Goal: Information Seeking & Learning: Find specific fact

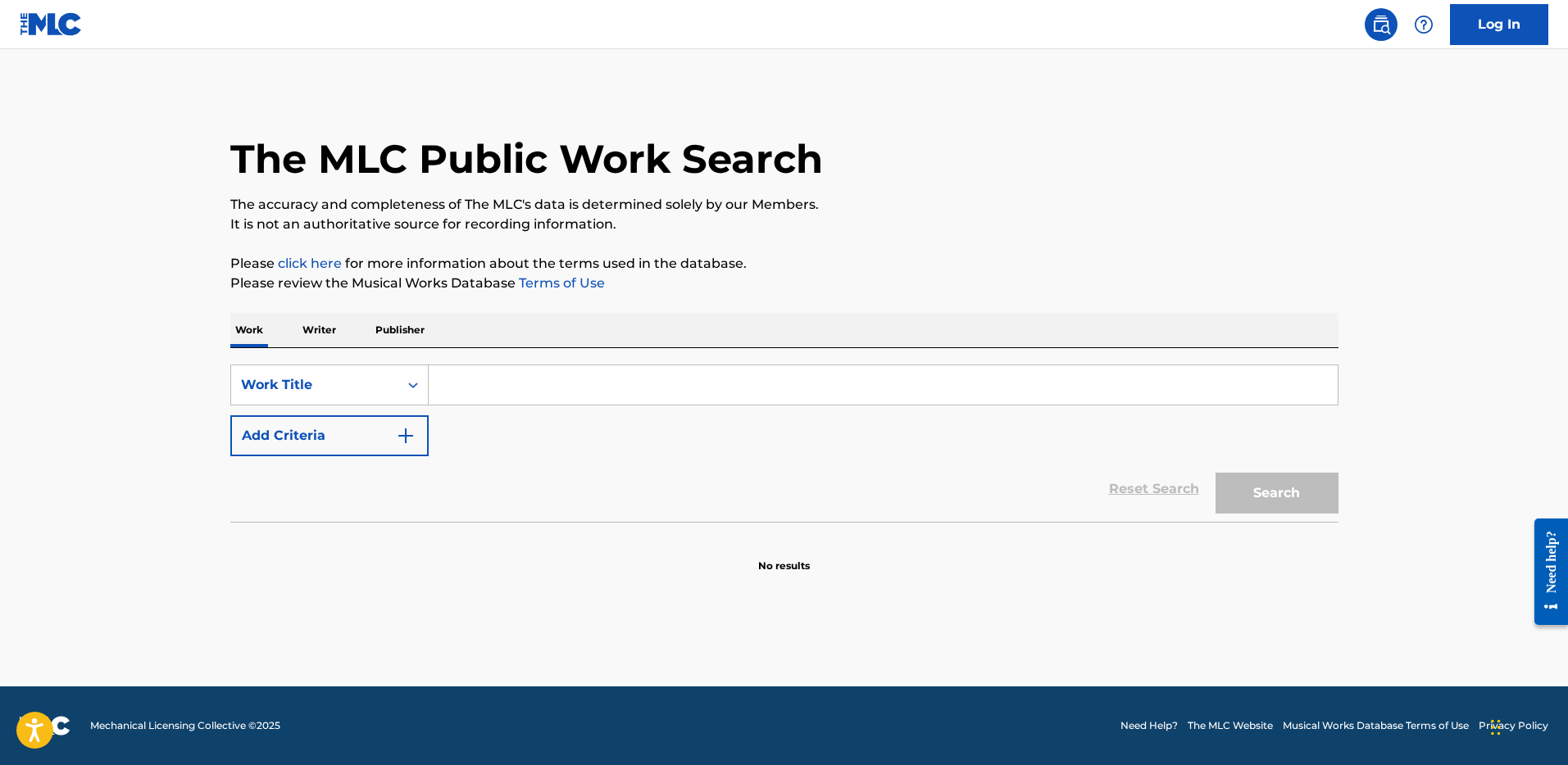
click at [317, 325] on p "Writer" at bounding box center [319, 330] width 44 height 35
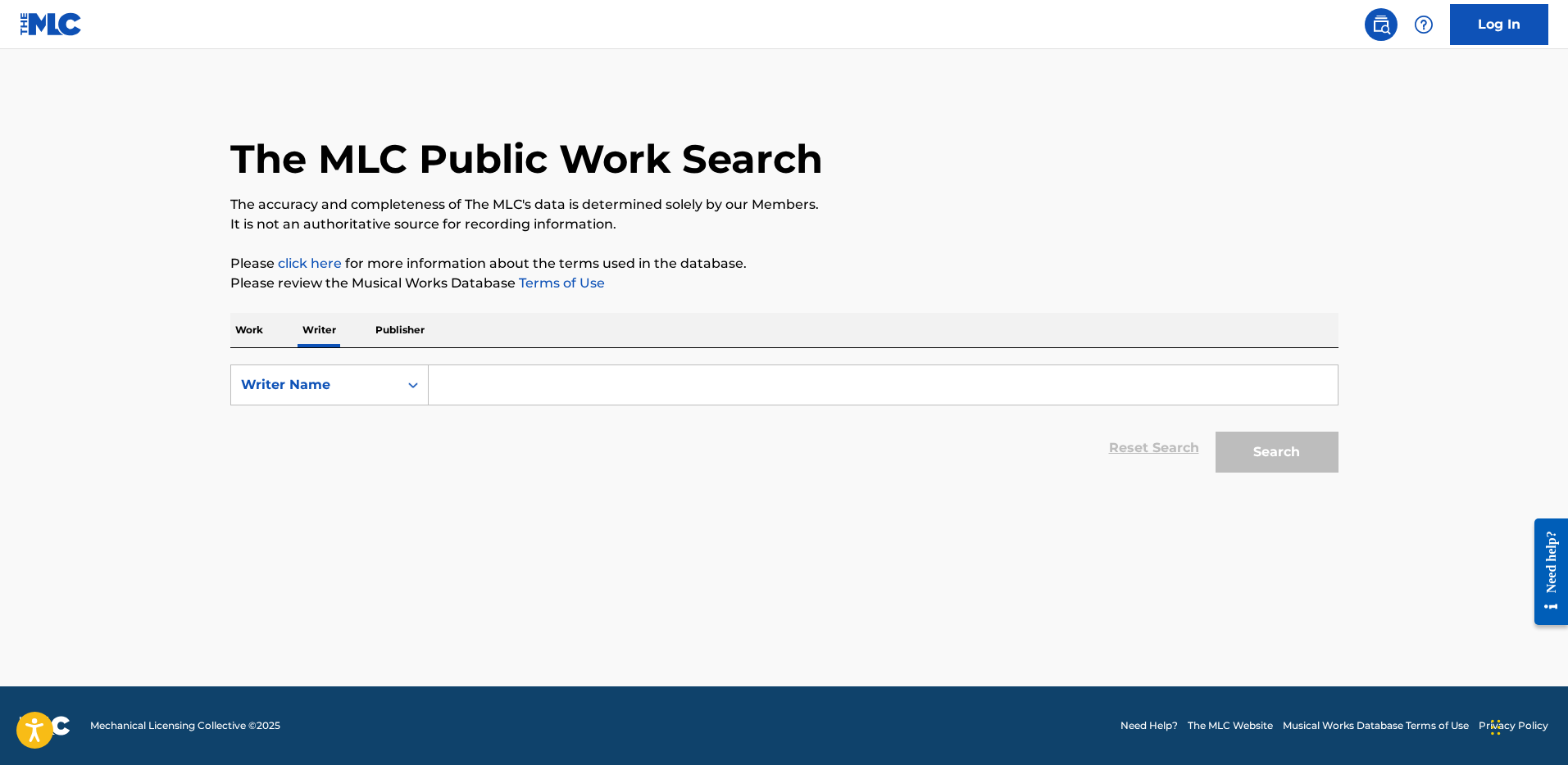
click at [505, 384] on input "Search Form" at bounding box center [883, 385] width 909 height 39
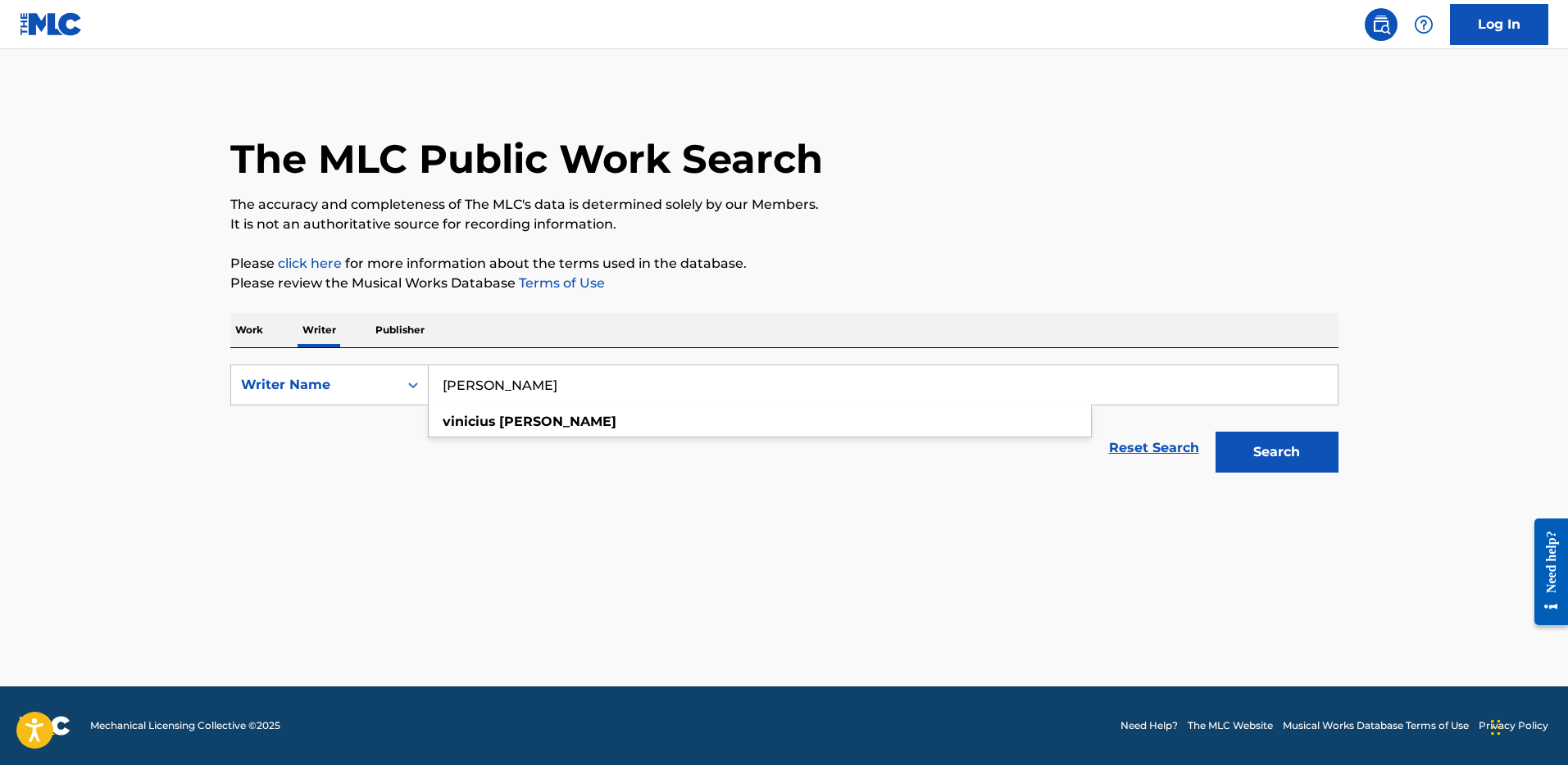
type input "[PERSON_NAME]"
drag, startPoint x: 521, startPoint y: 437, endPoint x: 519, endPoint y: 425, distance: 12.2
click at [521, 435] on div "Reset Search Search" at bounding box center [784, 448] width 1108 height 66
click at [1304, 446] on button "Search" at bounding box center [1277, 452] width 123 height 41
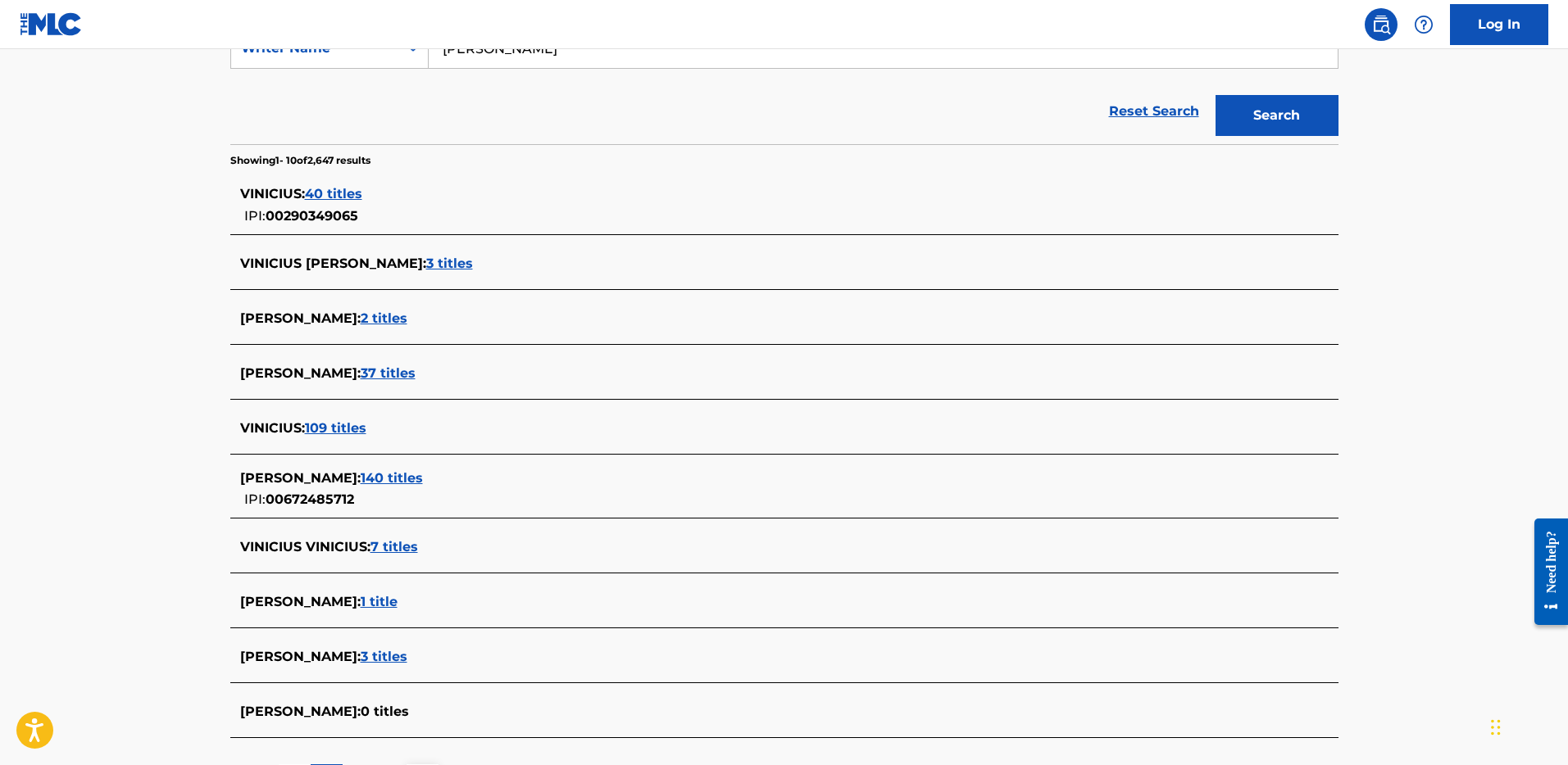
scroll to position [354, 0]
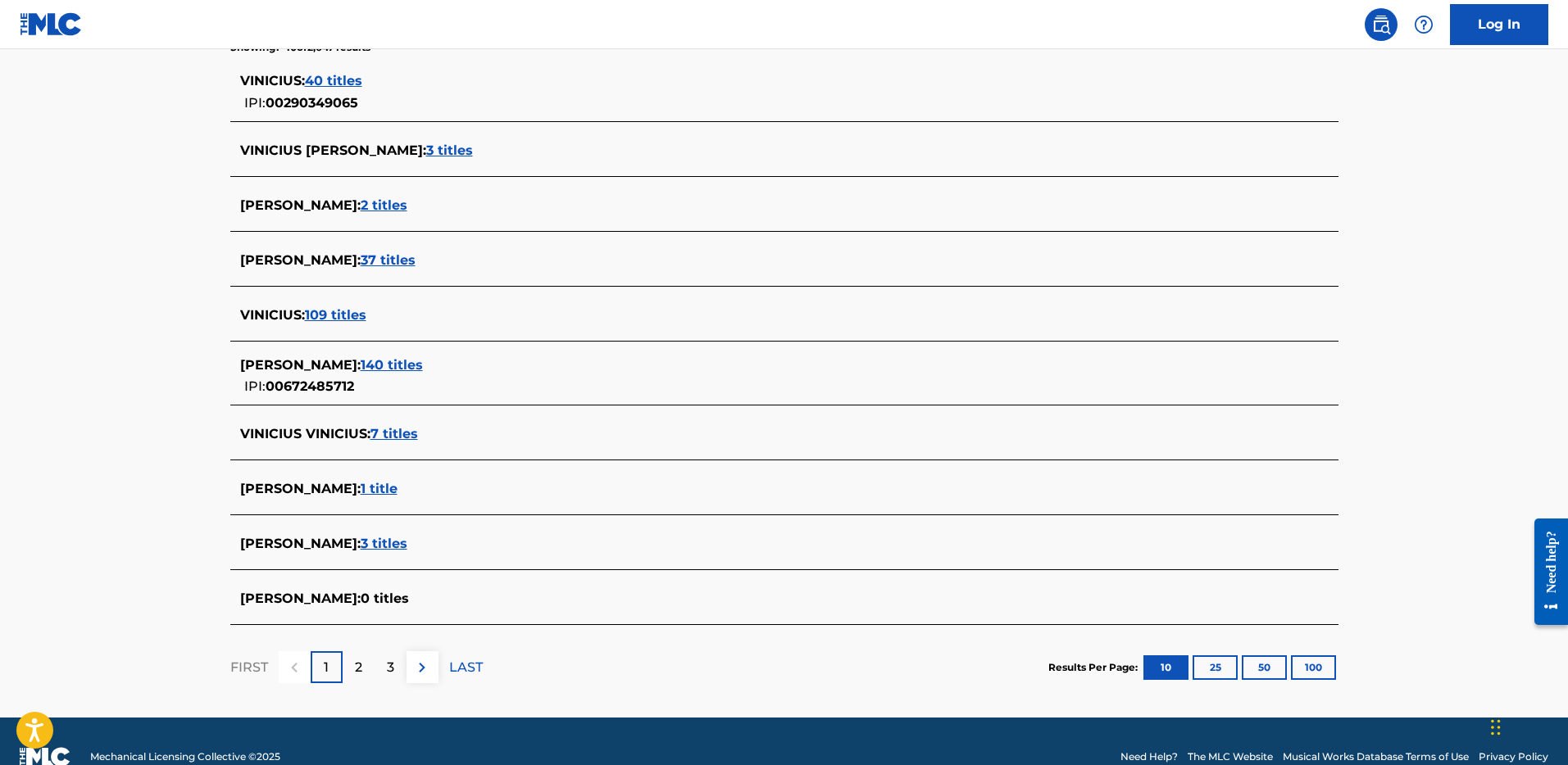
click at [1319, 664] on button "100" at bounding box center [1313, 668] width 45 height 25
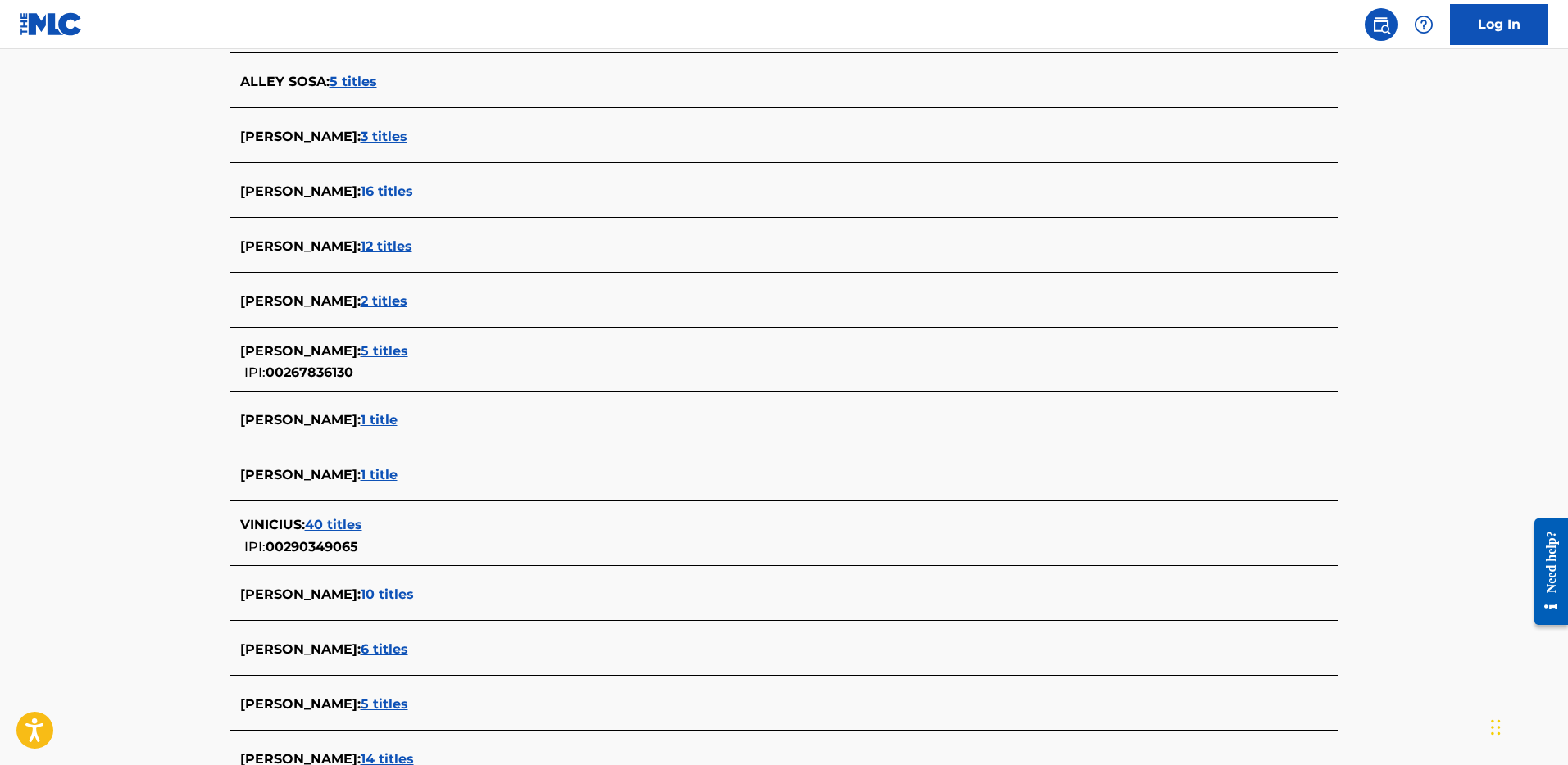
scroll to position [1403, 0]
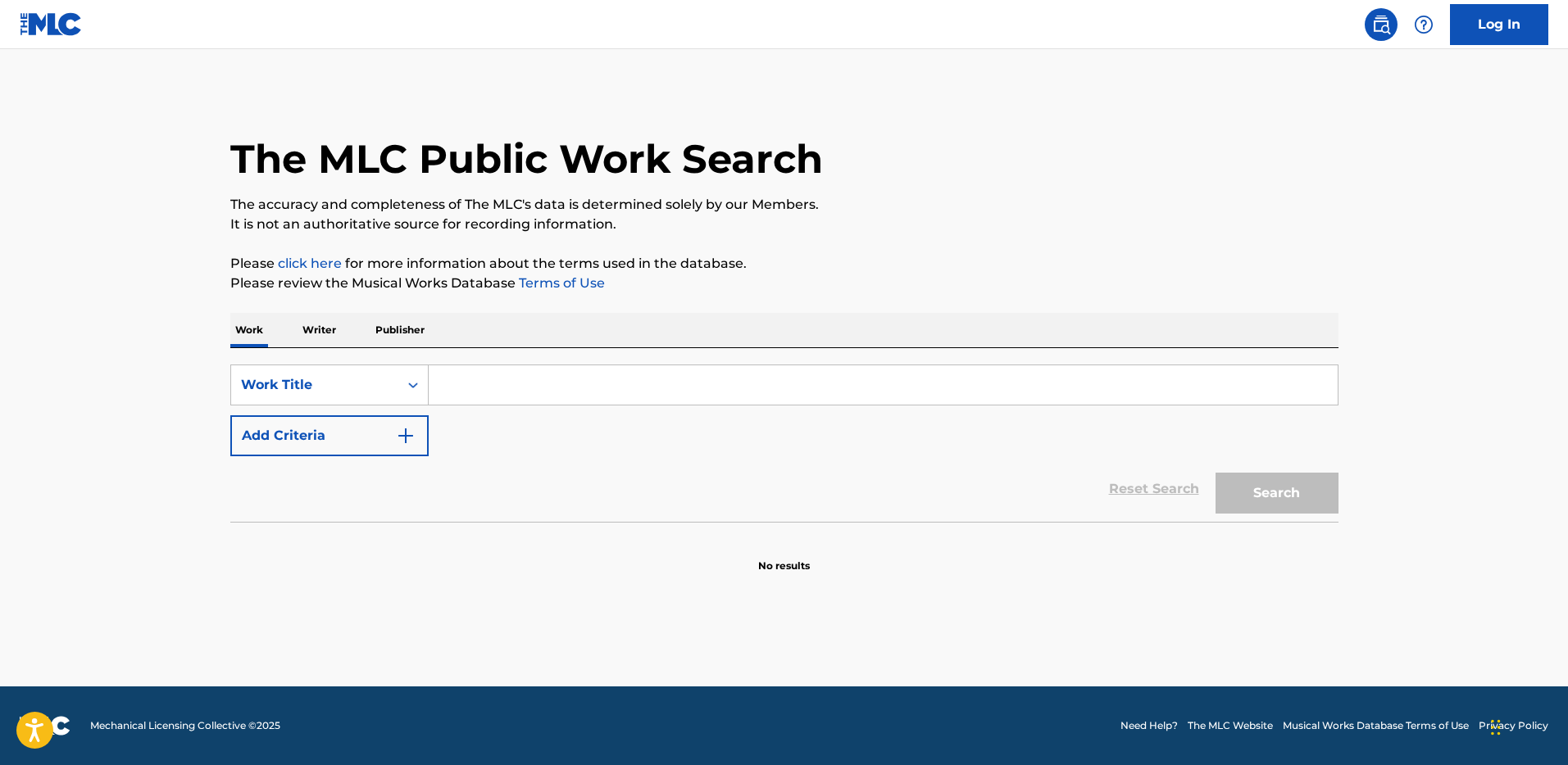
click at [317, 327] on p "Writer" at bounding box center [319, 330] width 44 height 35
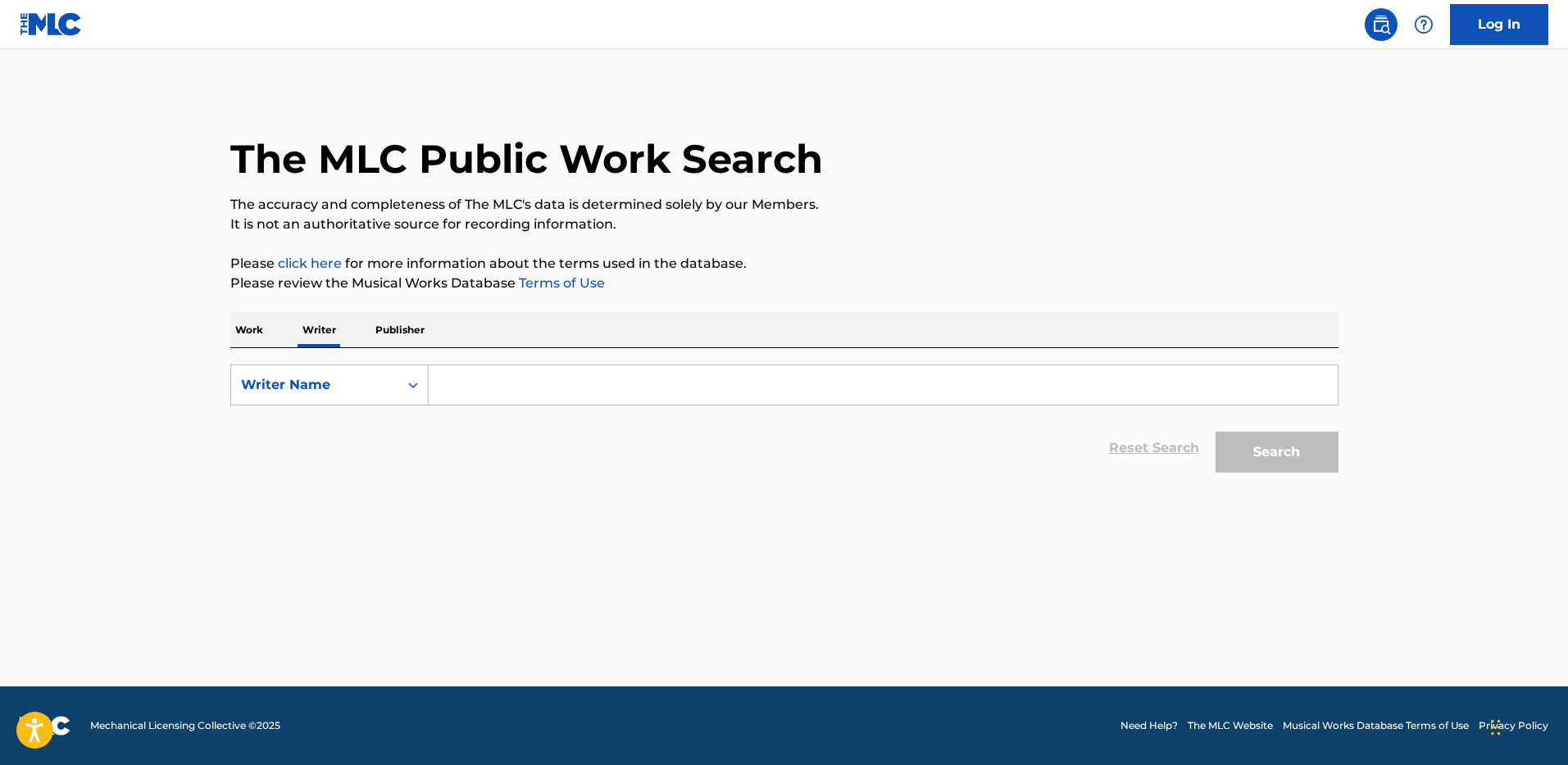
click at [505, 383] on input "Search Form" at bounding box center [883, 385] width 909 height 39
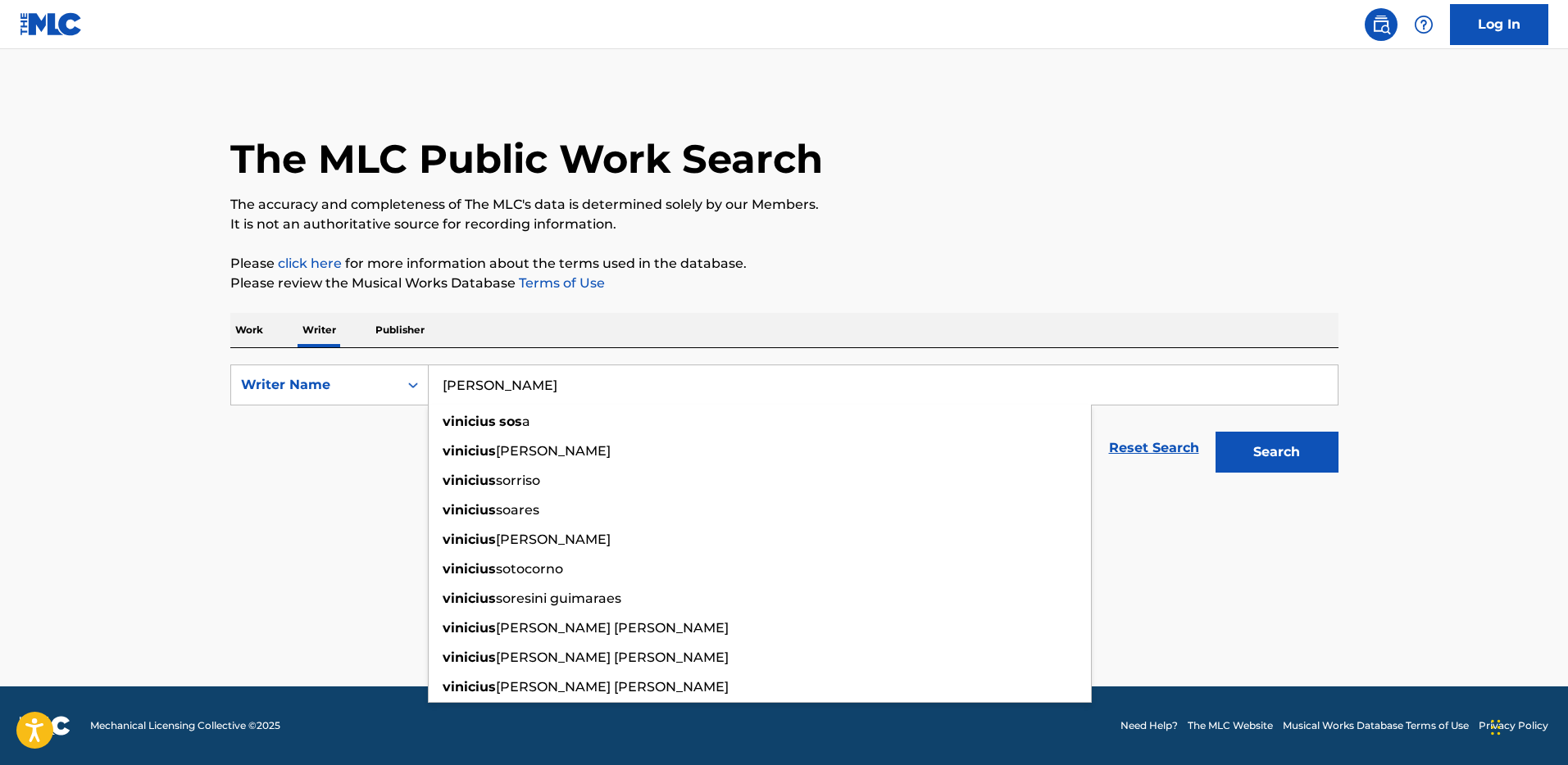
type input "[PERSON_NAME]"
click at [1215, 431] on button "Search" at bounding box center [1277, 452] width 123 height 41
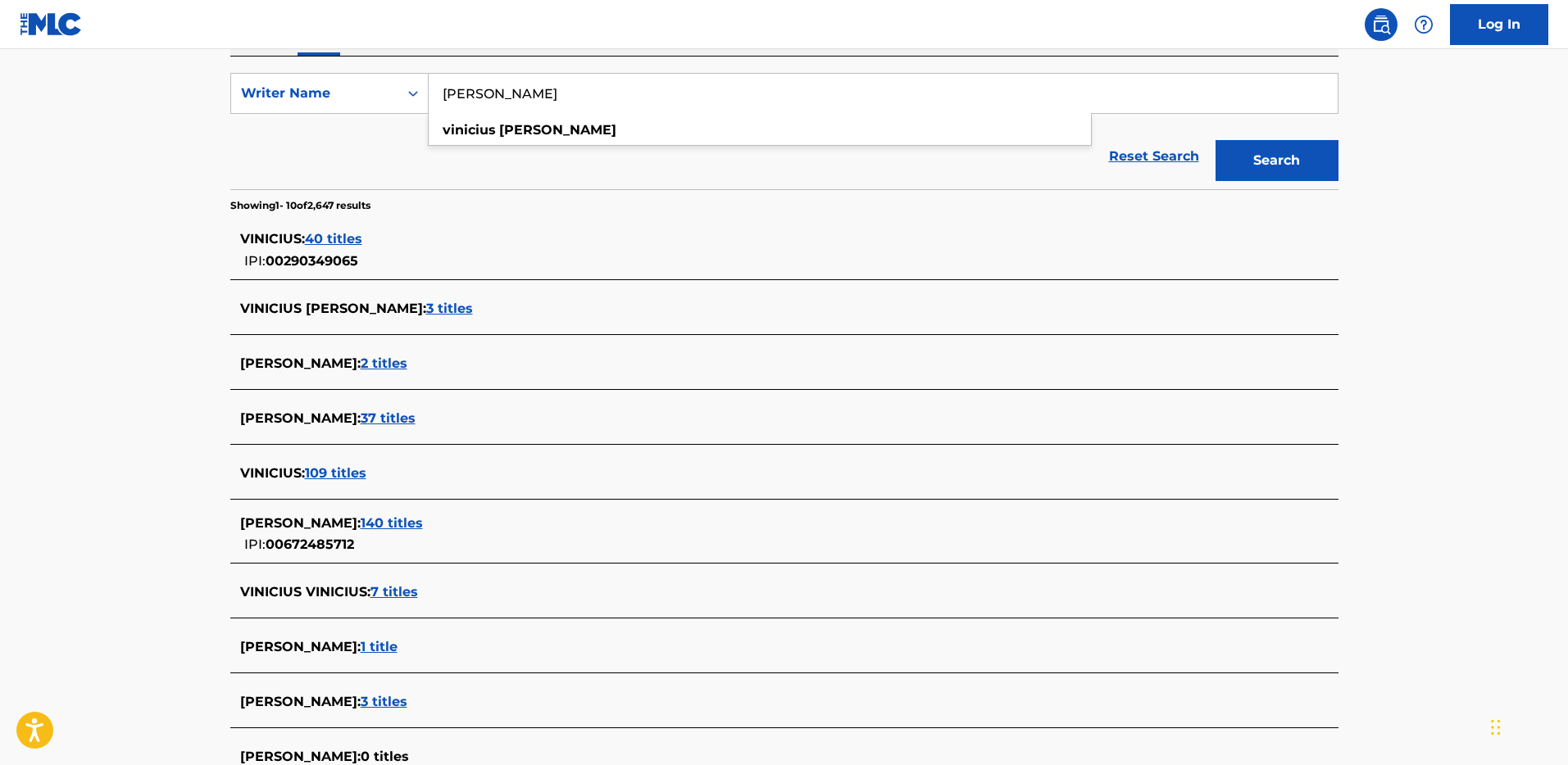
scroll to position [294, 0]
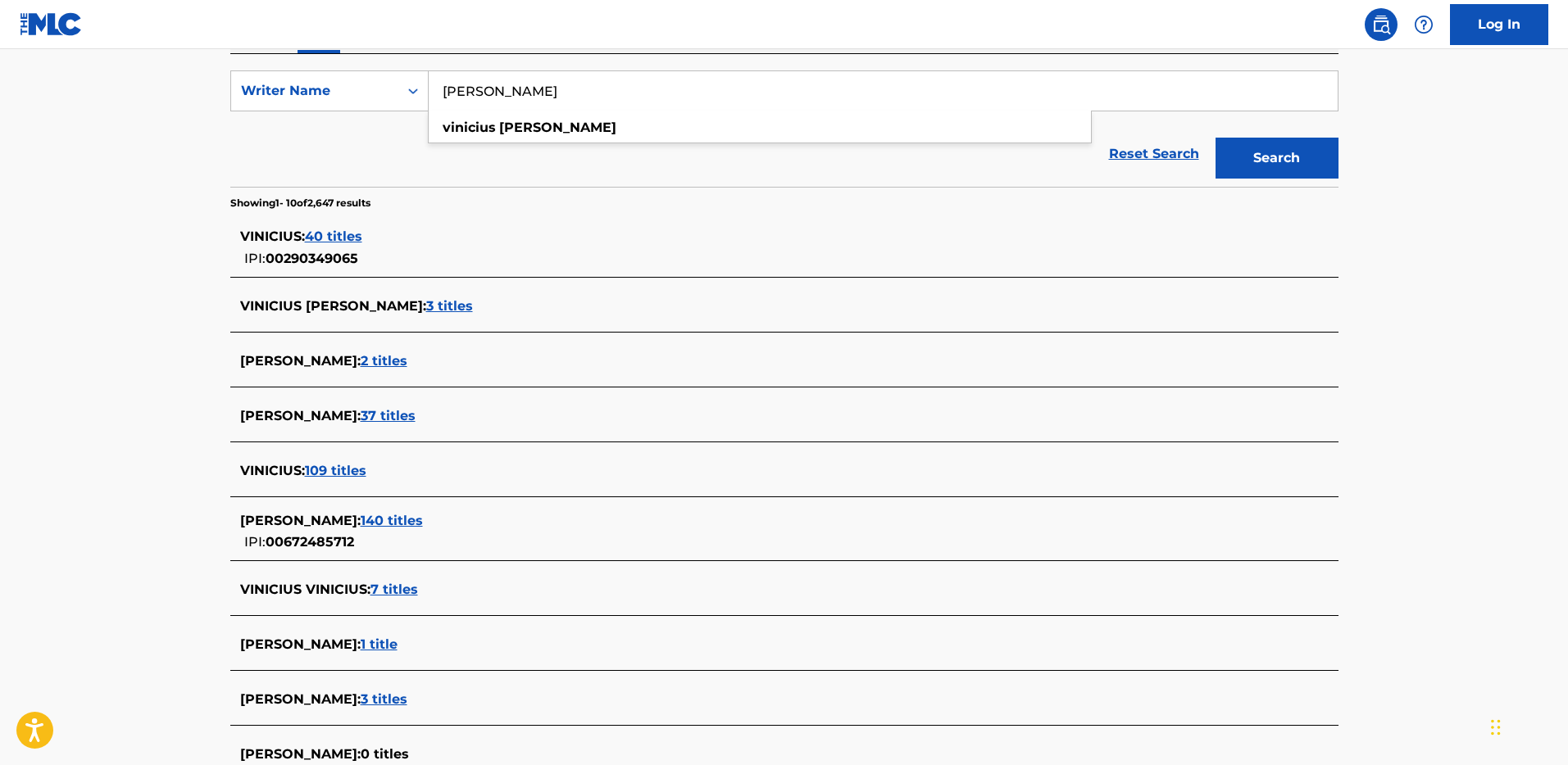
click at [382, 518] on span "140 titles" at bounding box center [392, 520] width 62 height 16
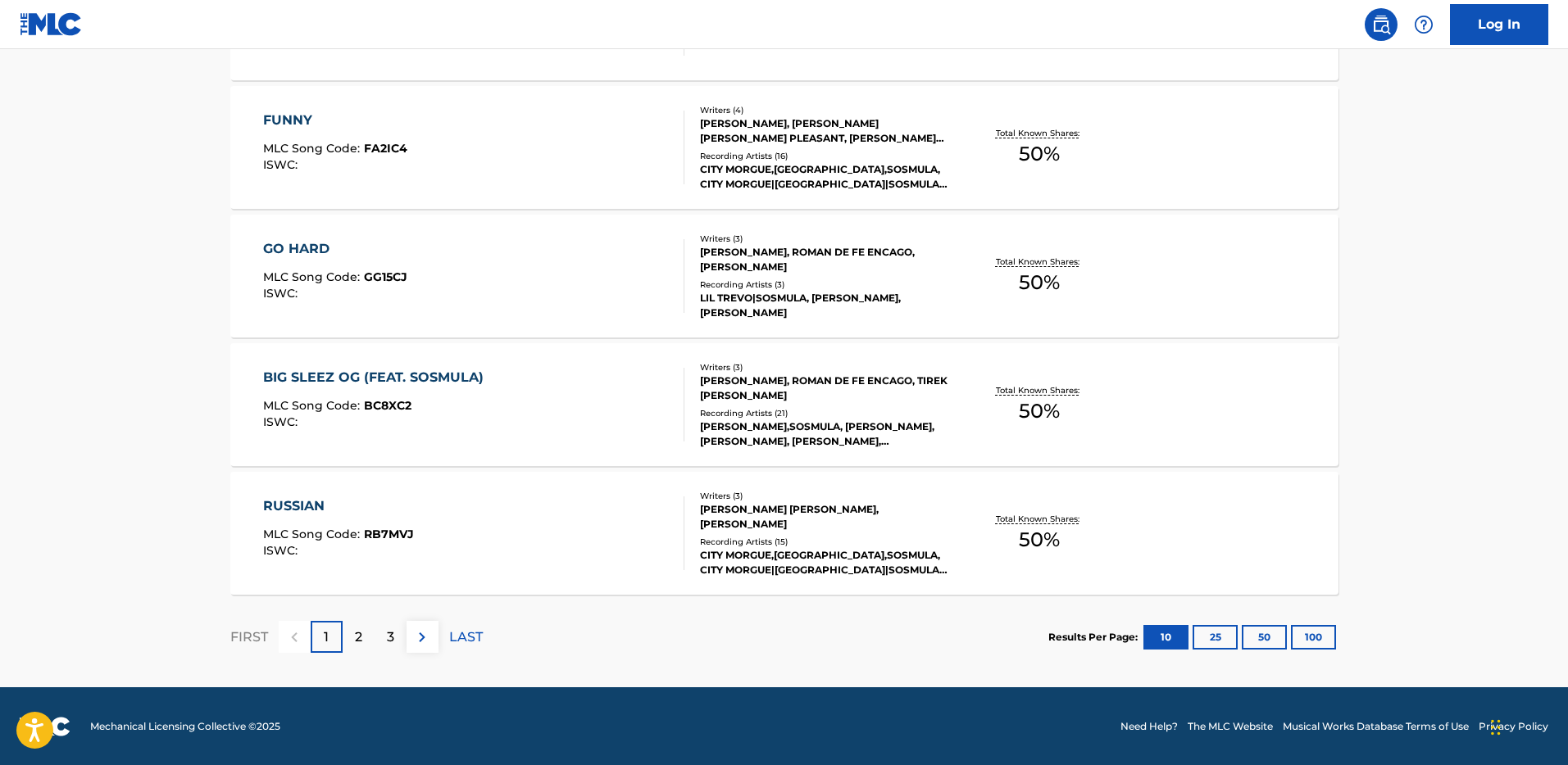
scroll to position [1246, 0]
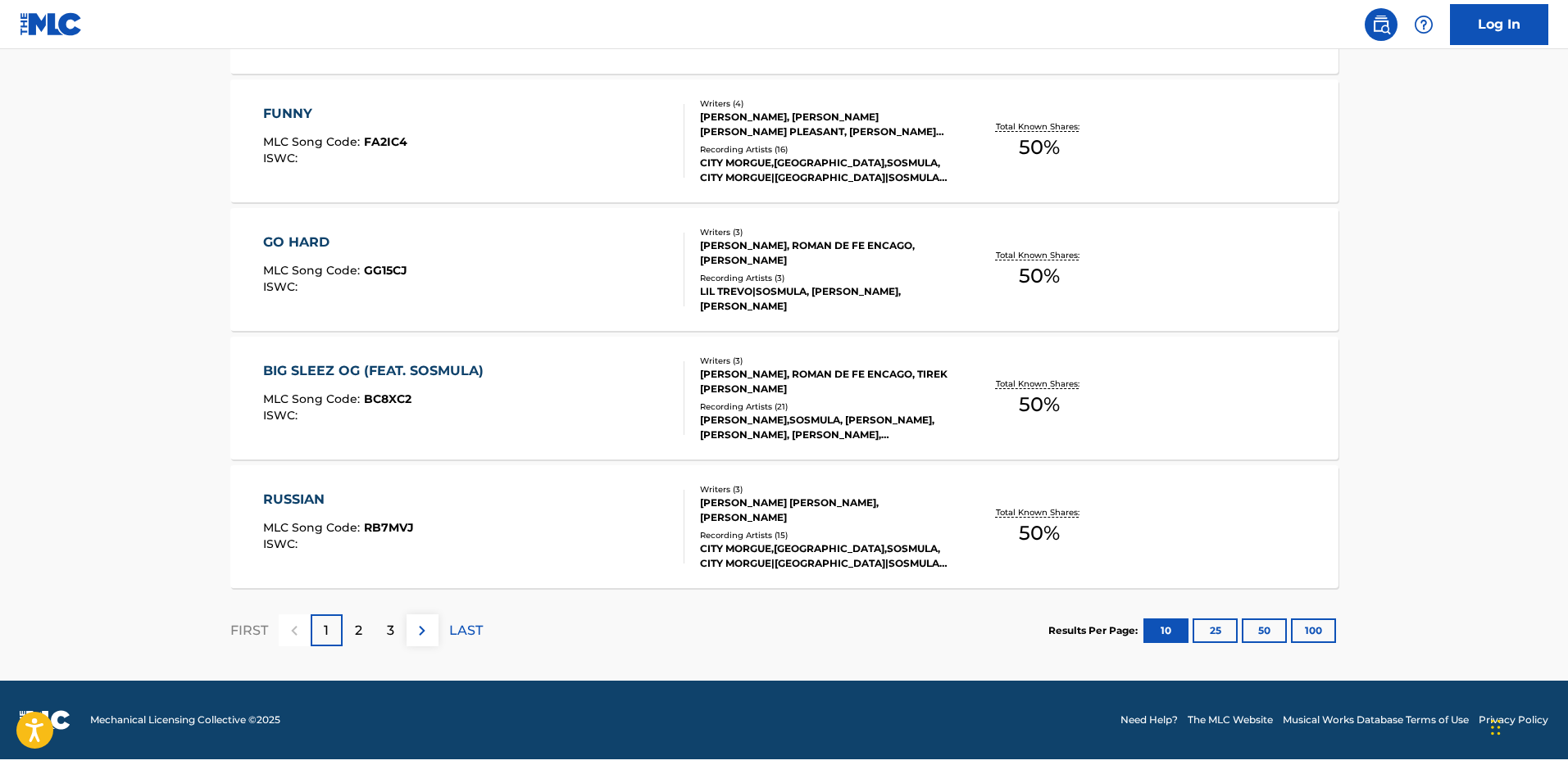
click at [1321, 629] on button "100" at bounding box center [1313, 631] width 45 height 25
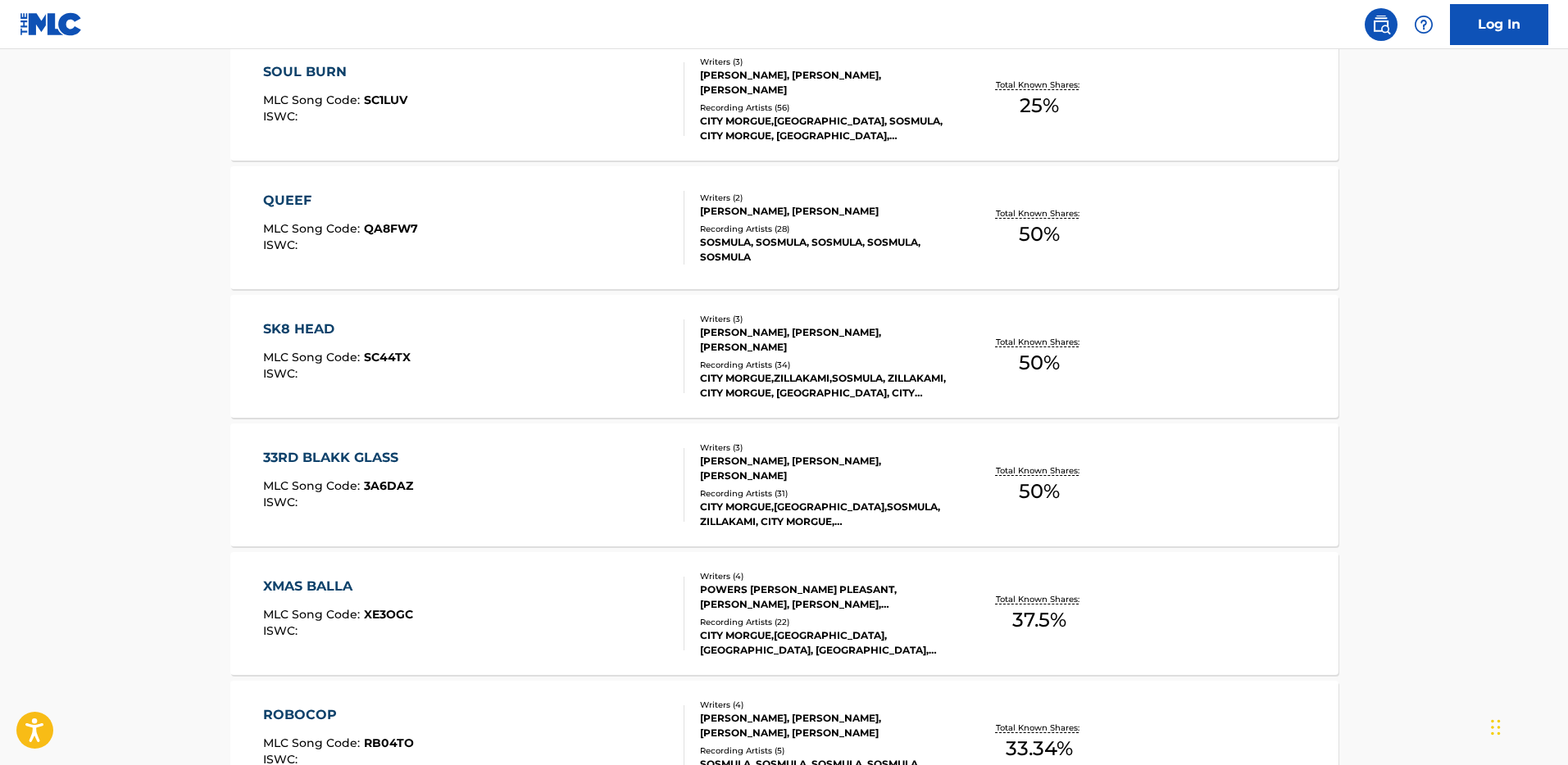
scroll to position [6689, 0]
click at [768, 383] on div "CITY MORGUE,ZILLAKAMI,SOSMULA, ZILLAKAMI, CITY MORGUE, SOSMULA, CITY MORGUE|ZIL…" at bounding box center [823, 387] width 247 height 30
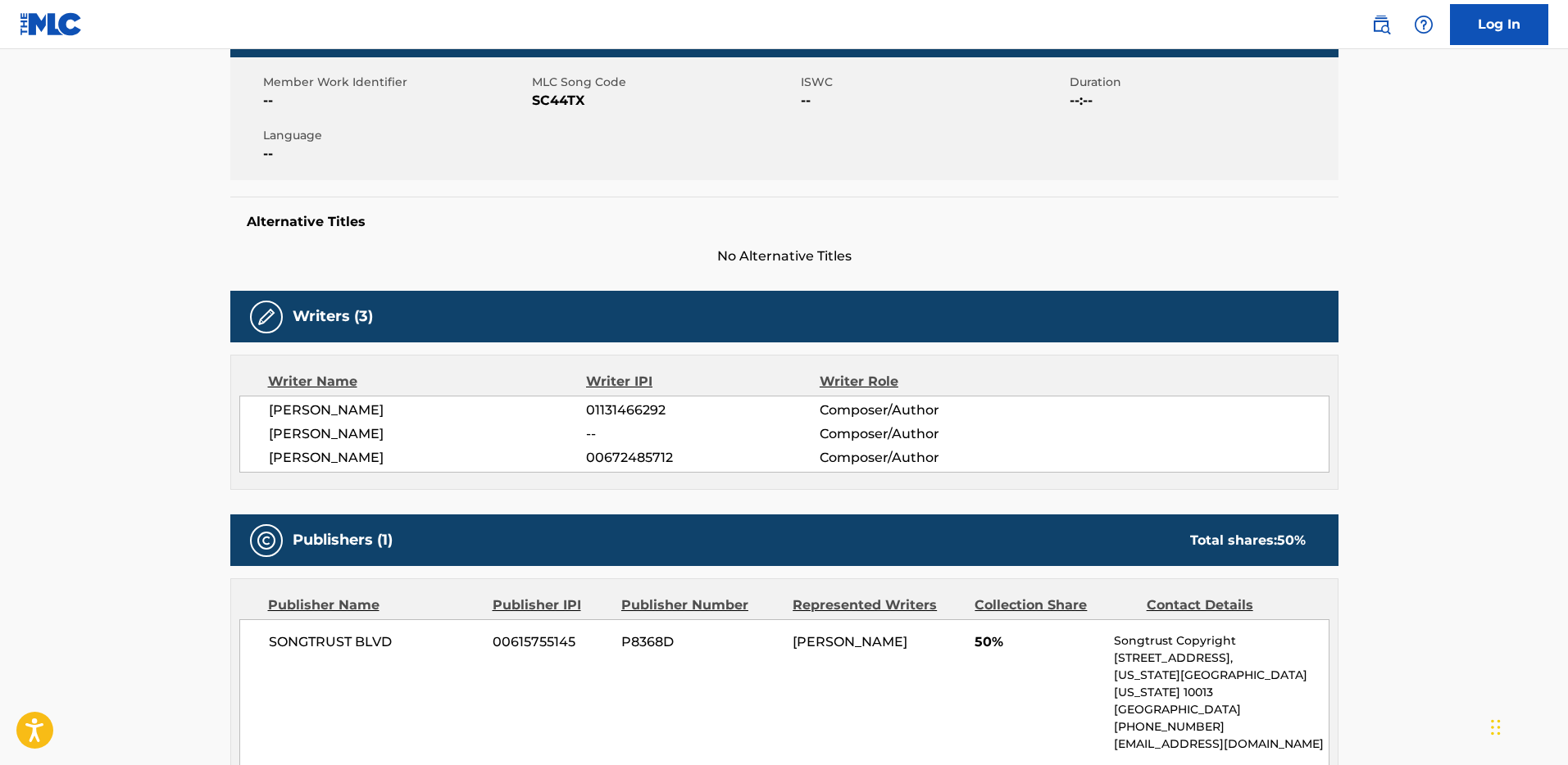
scroll to position [284, 0]
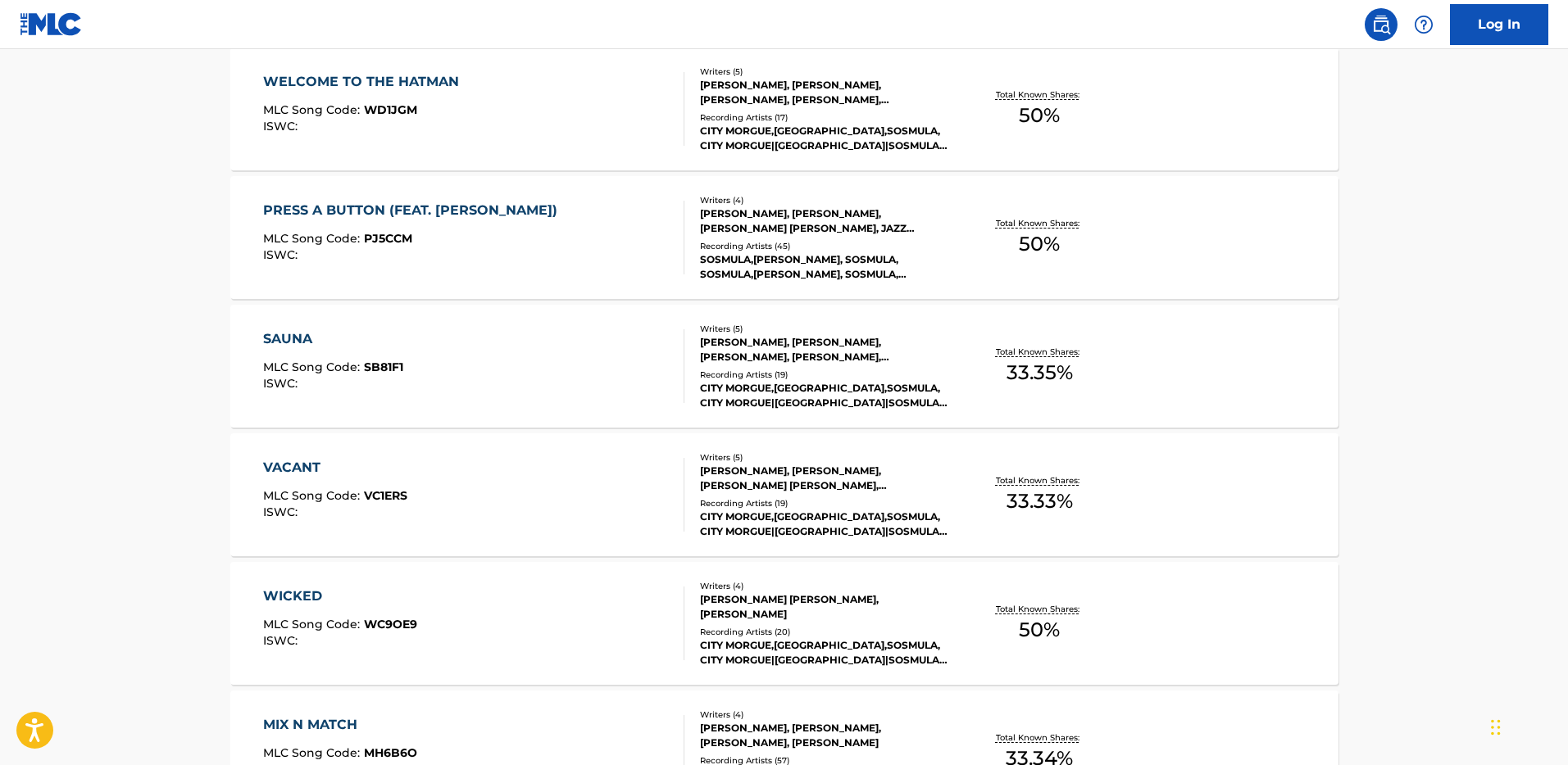
scroll to position [2449, 0]
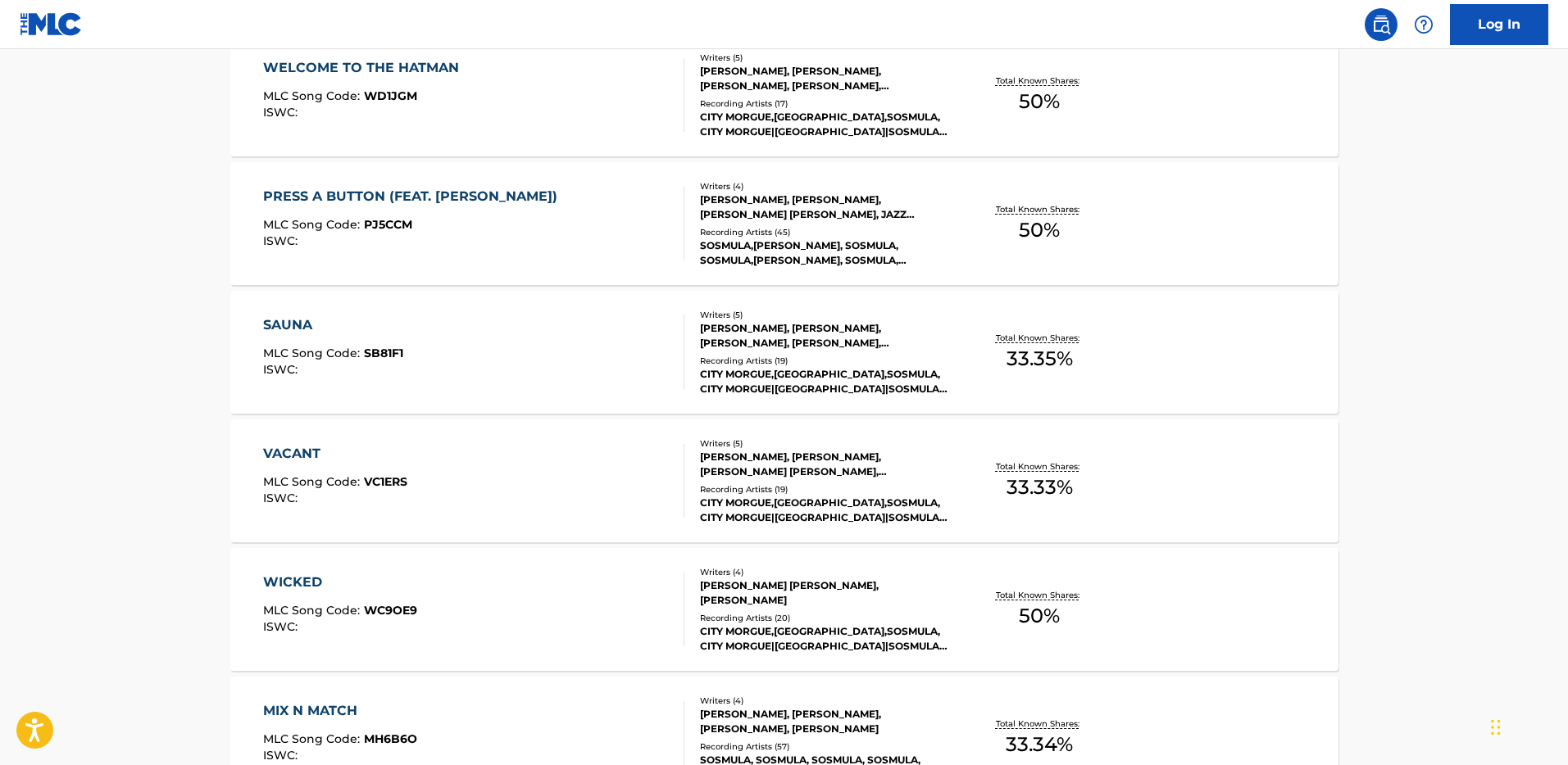
click at [739, 331] on div "VINICIUS SOSA, DAVID ORION POINTER, JULIEN LAYMON, THOMAS HERRICK, JUNIUS ROGERS" at bounding box center [823, 336] width 247 height 30
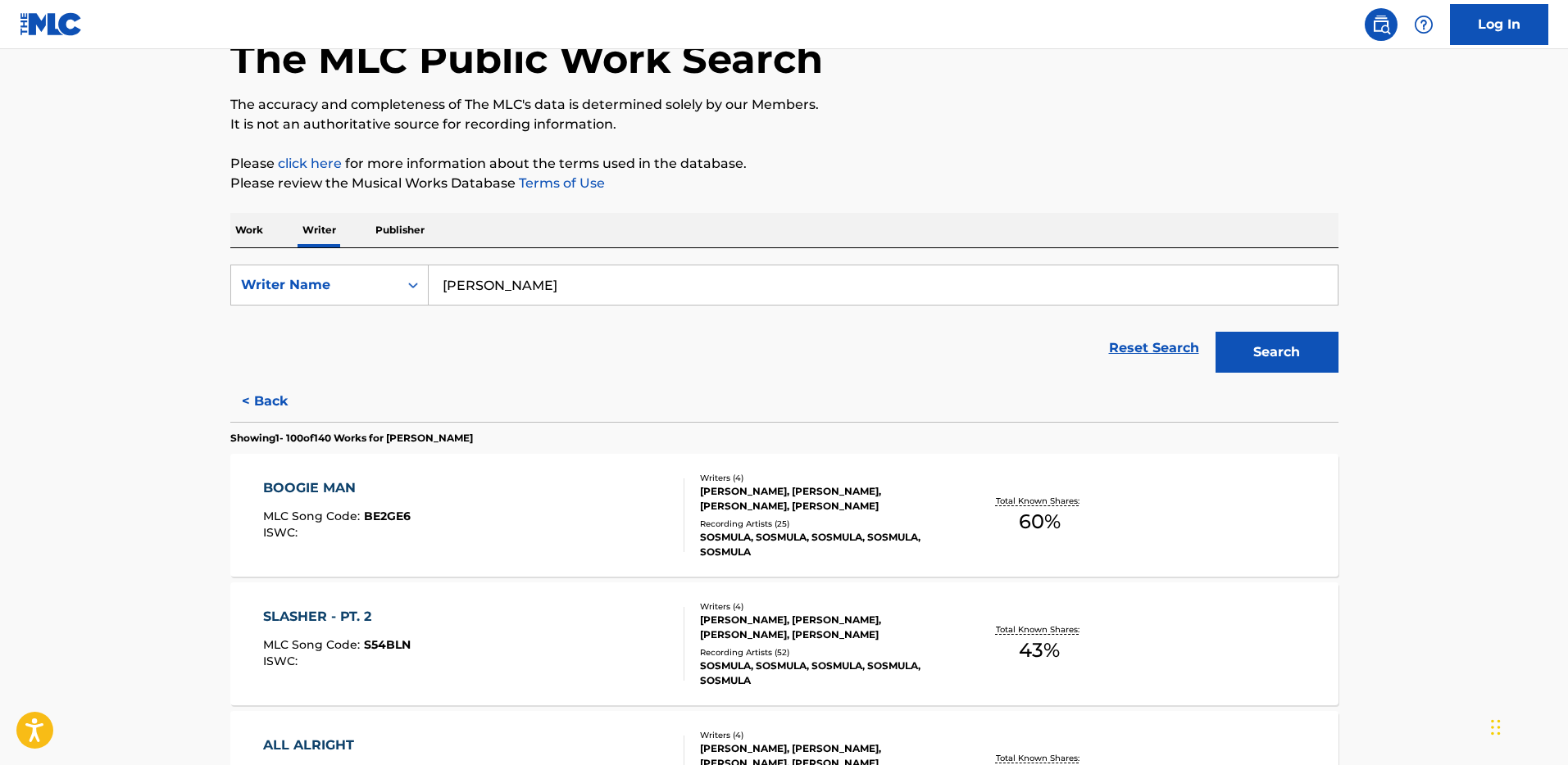
scroll to position [105, 0]
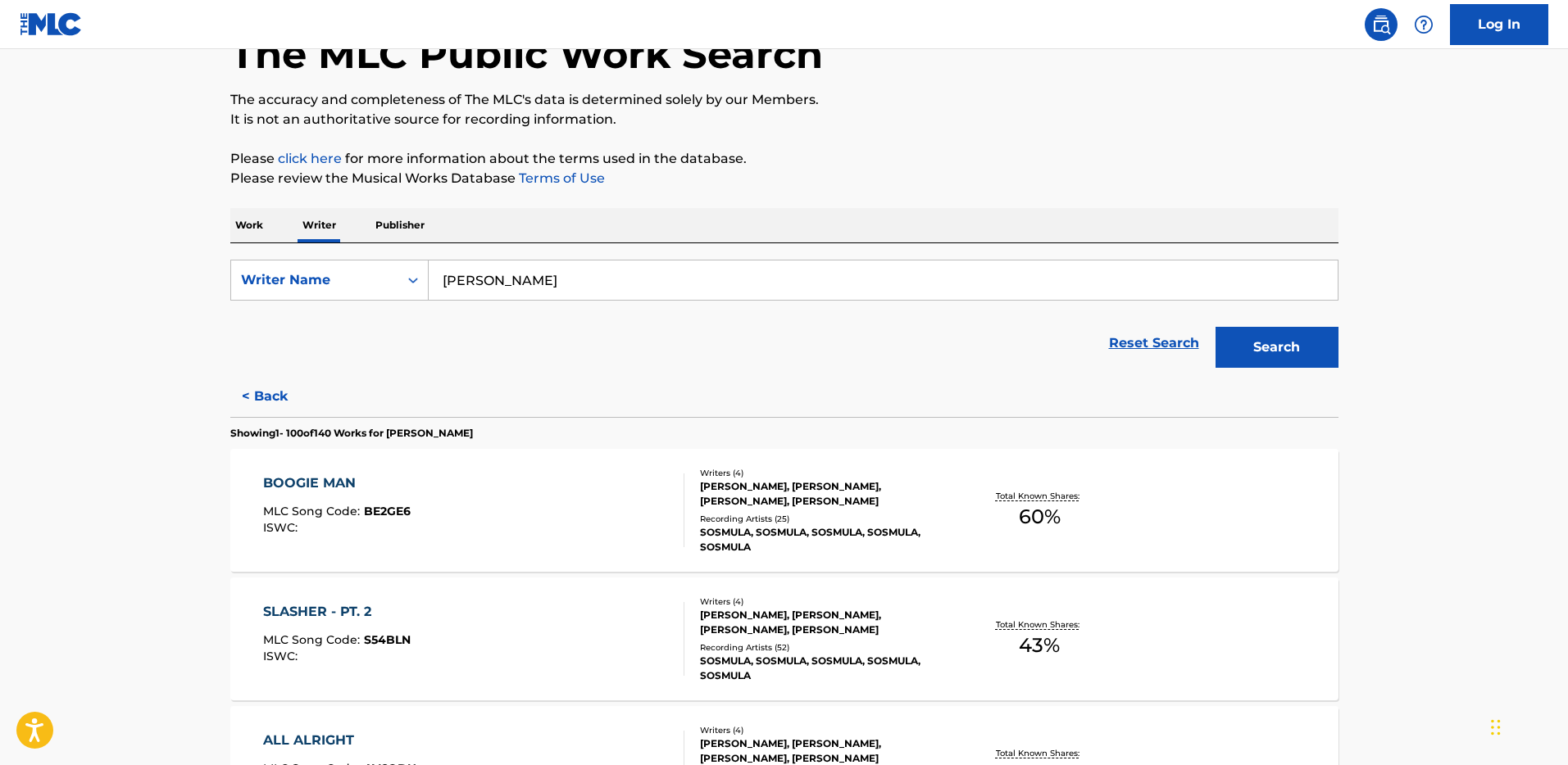
click at [464, 486] on div "BOOGIE MAN MLC Song Code : BE2GE6 ISWC :" at bounding box center [474, 510] width 421 height 74
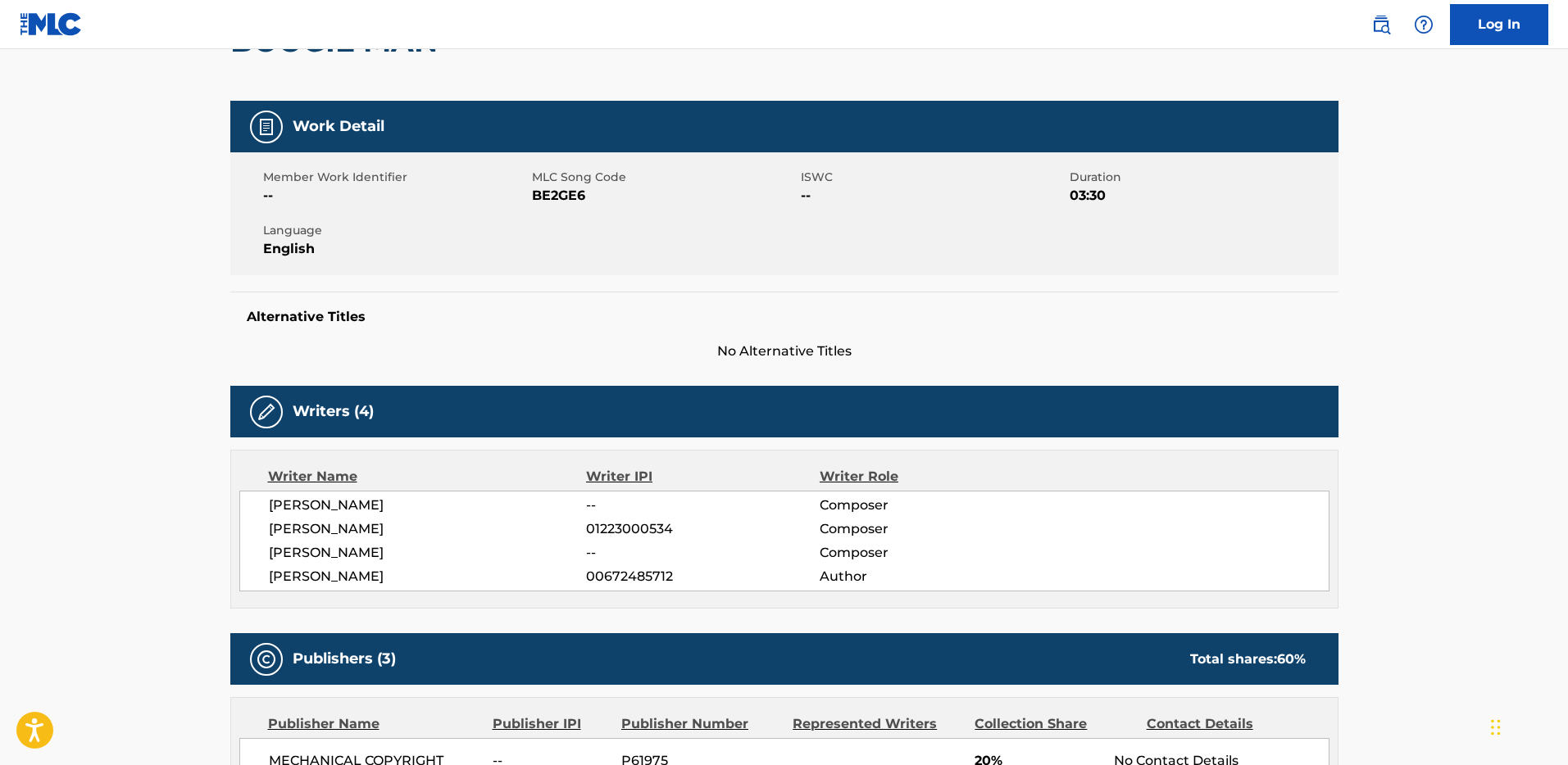
scroll to position [207, 0]
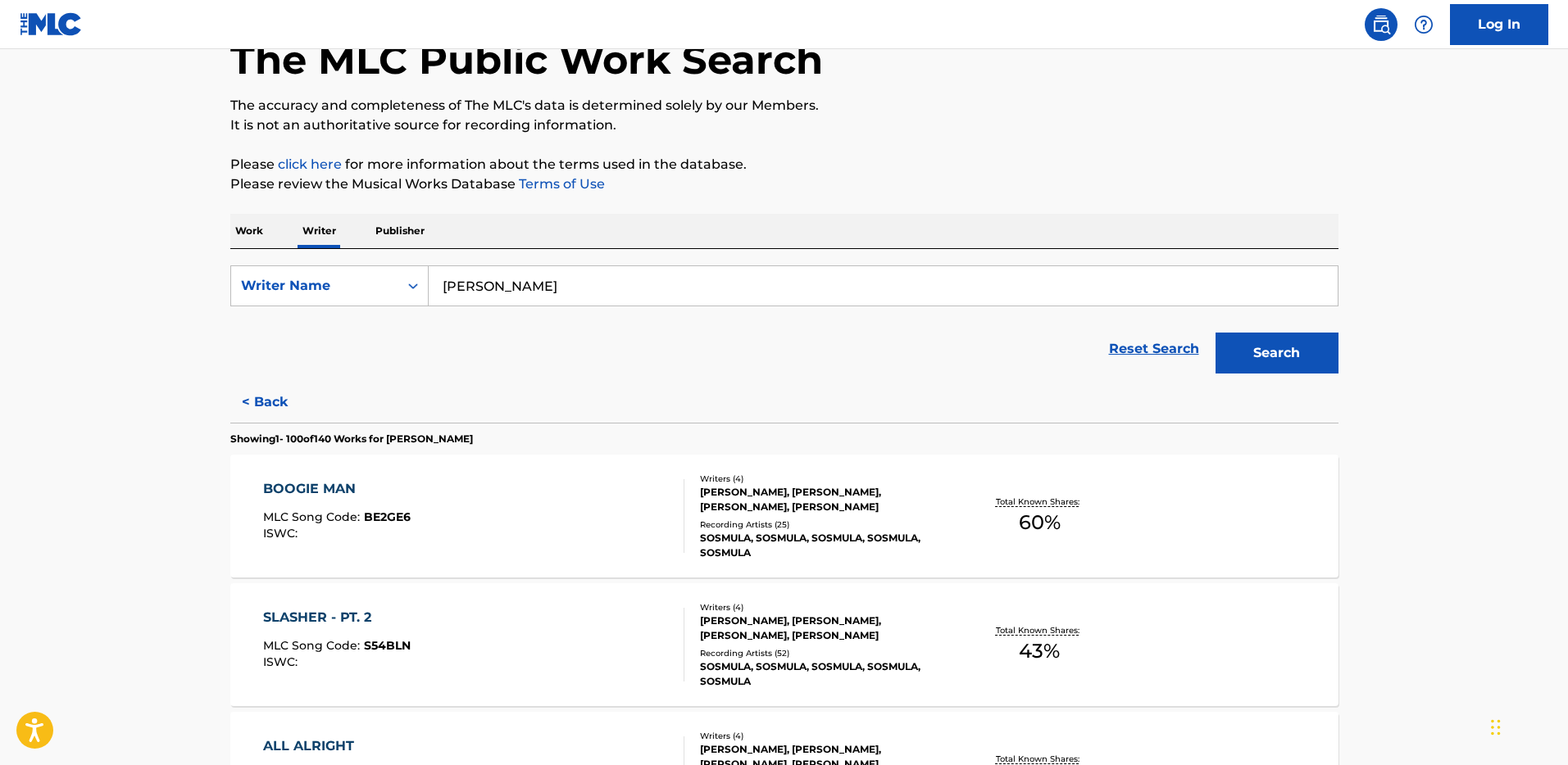
scroll to position [106, 0]
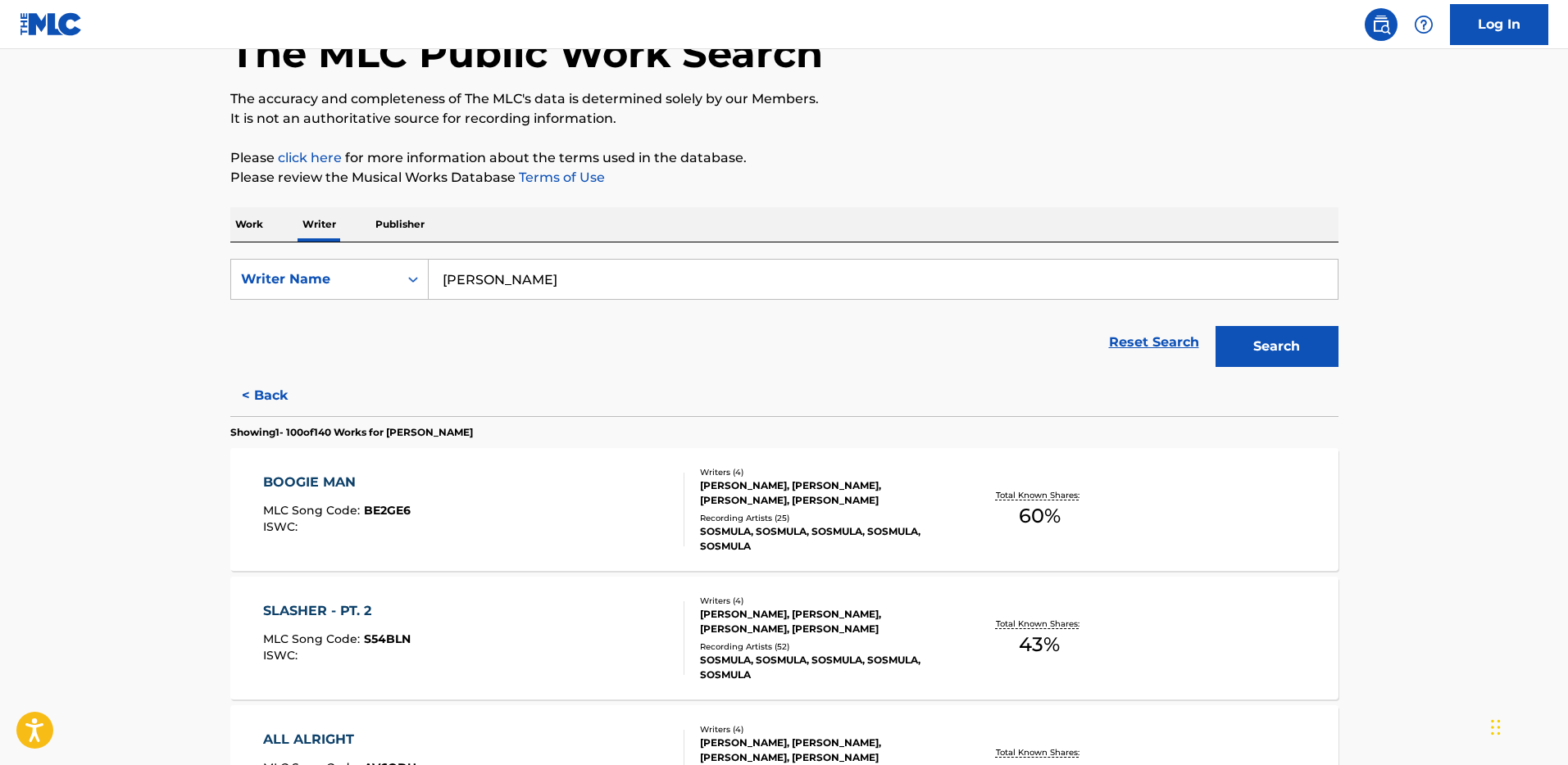
click at [245, 227] on p "Work" at bounding box center [249, 224] width 38 height 35
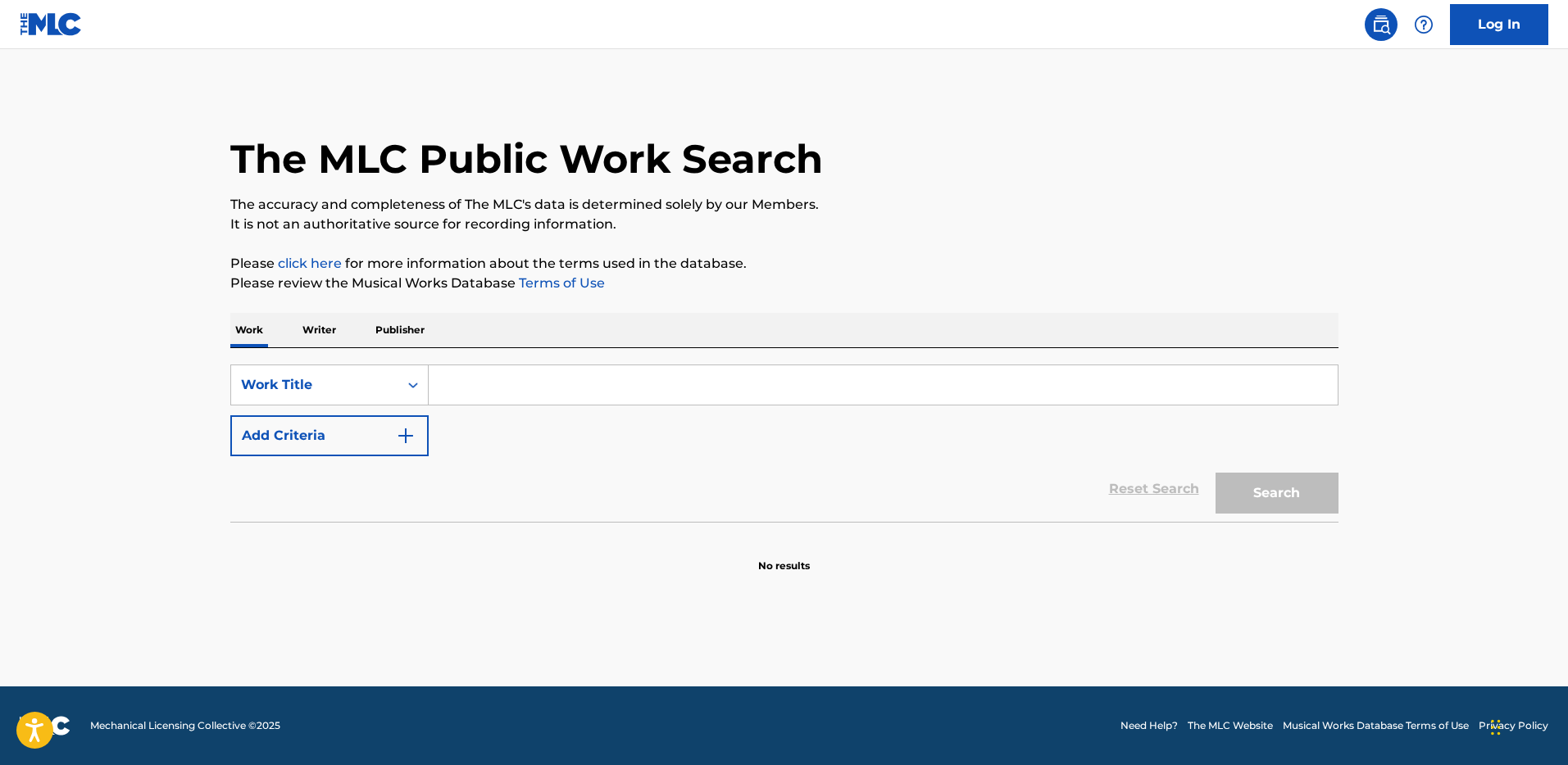
click at [506, 381] on input "Search Form" at bounding box center [883, 385] width 909 height 39
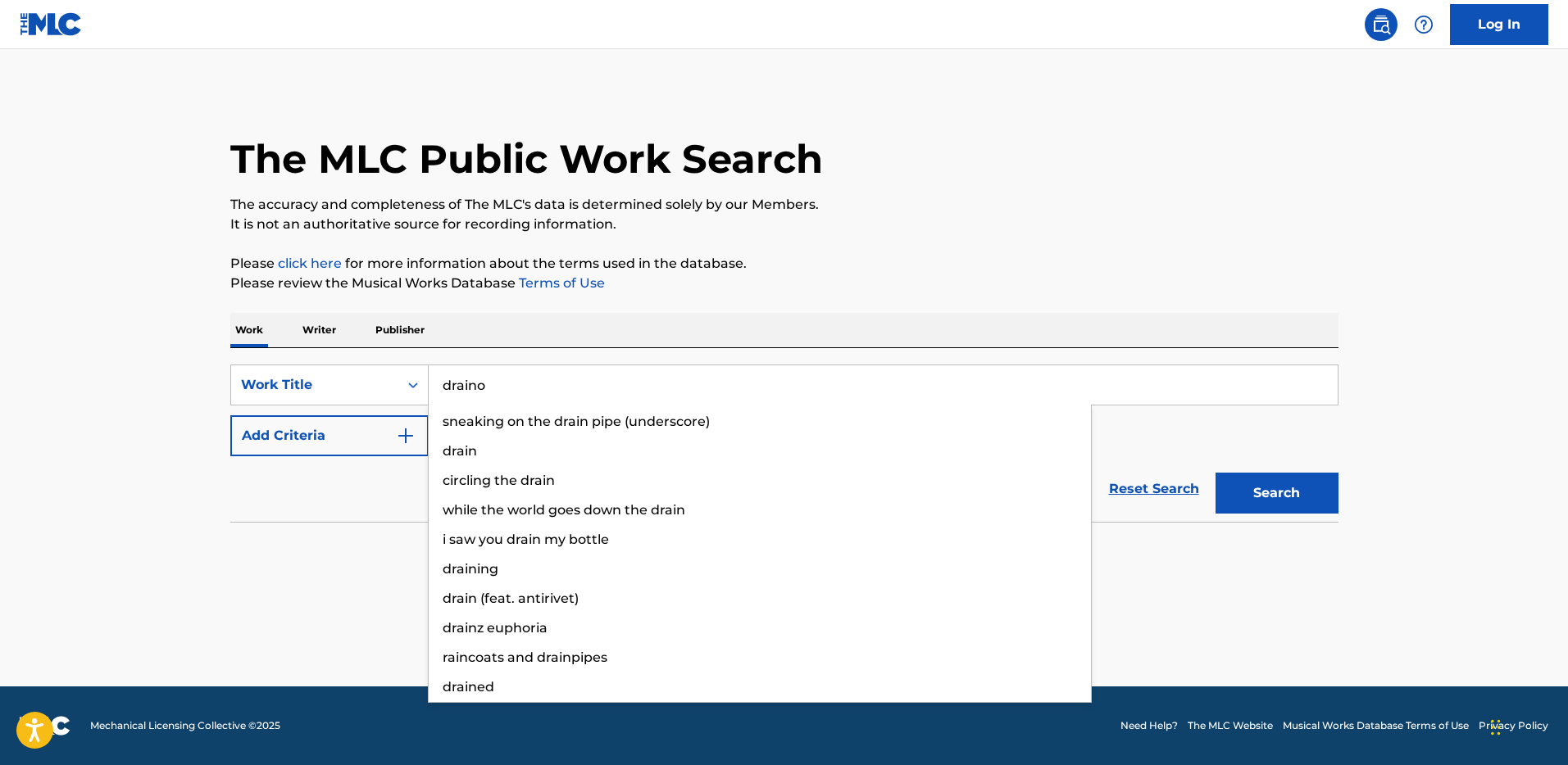
type input "draino"
click at [1215, 472] on button "Search" at bounding box center [1277, 493] width 123 height 41
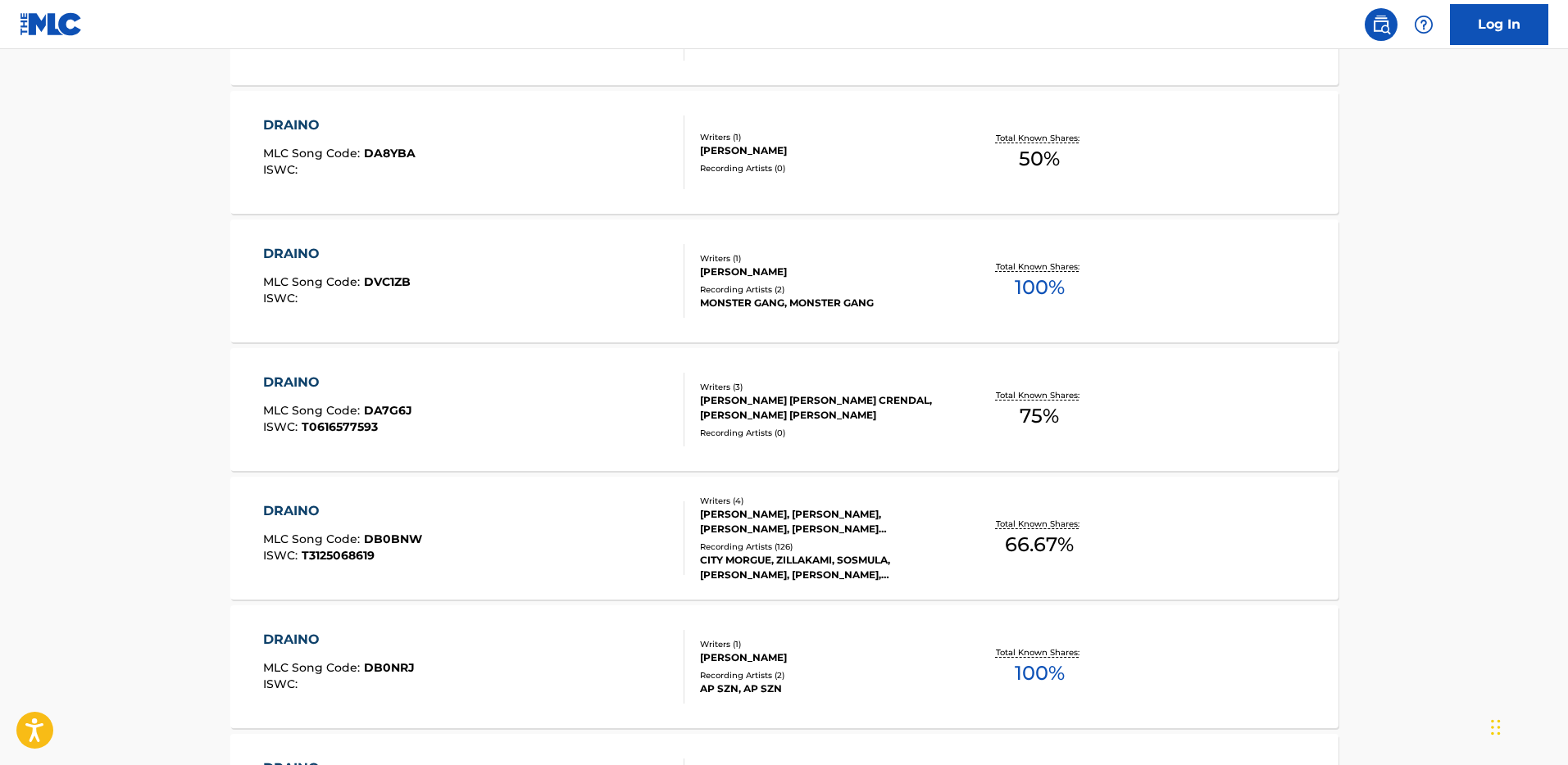
scroll to position [597, 0]
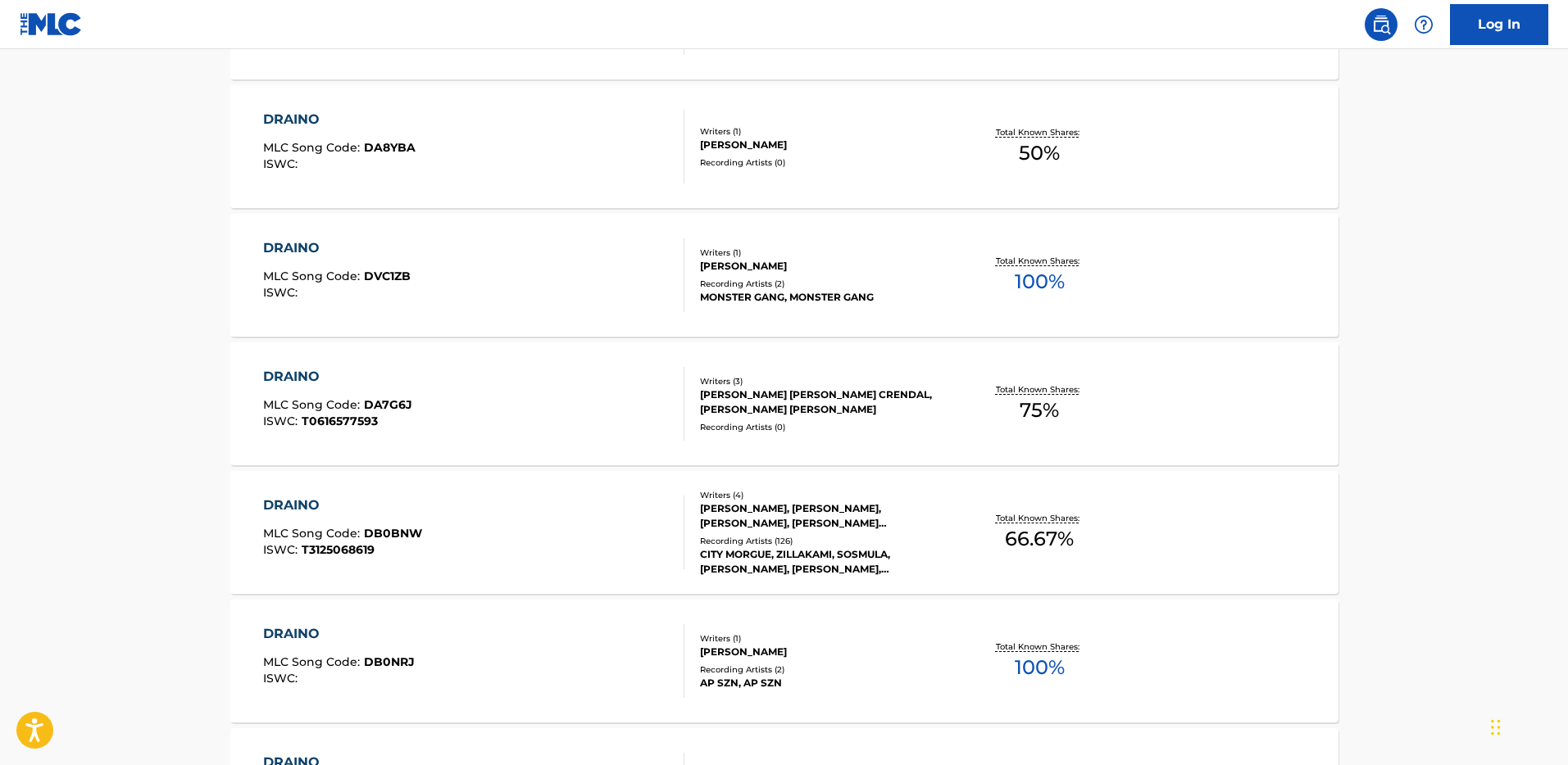
click at [852, 501] on div "MICHAEL G DEAN, VINICIUS SOSA, JUNIUS ROGERS, DENZEL RAE DON CURRY" at bounding box center [823, 516] width 247 height 30
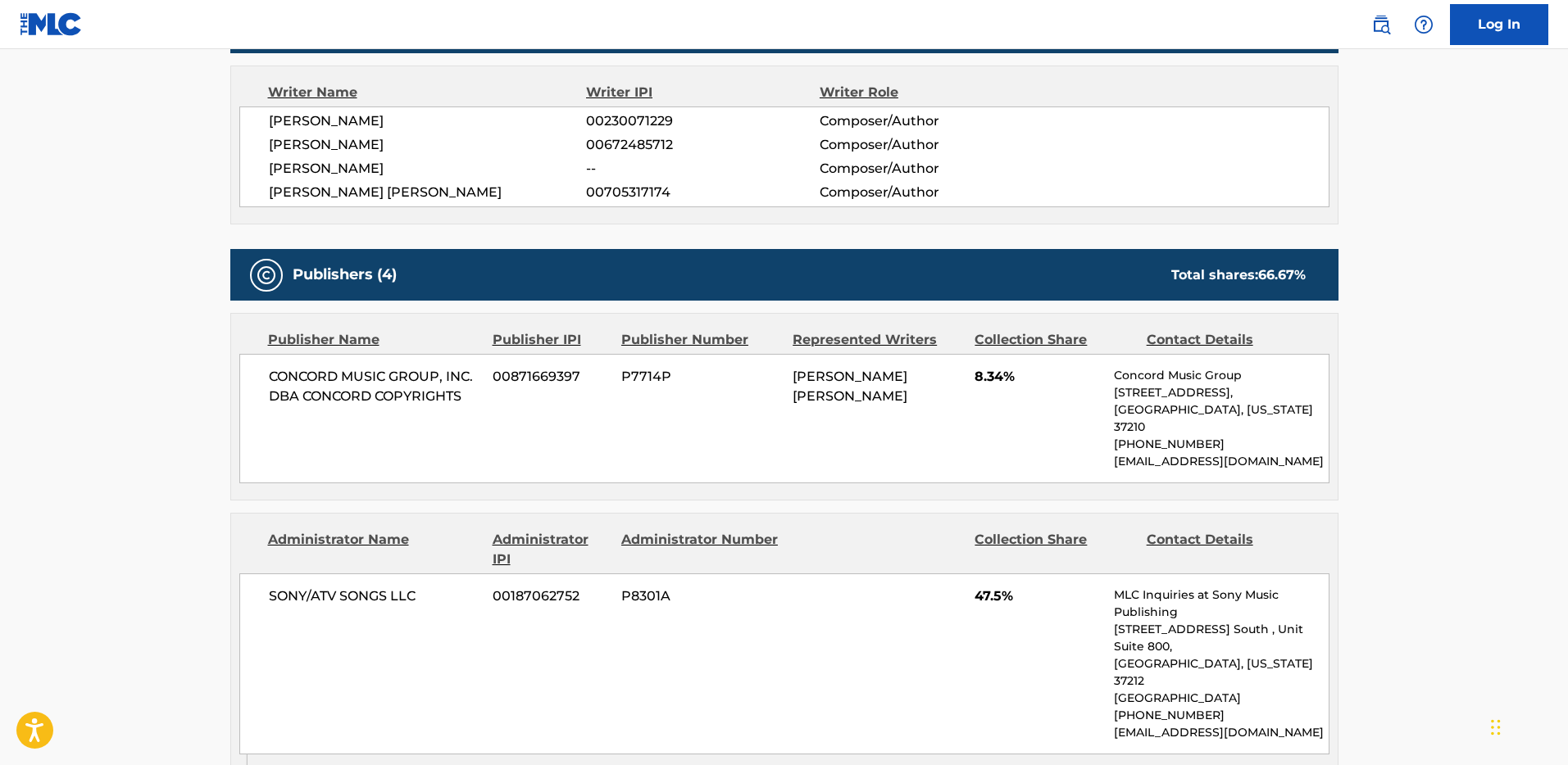
scroll to position [669, 0]
